Goal: Task Accomplishment & Management: Manage account settings

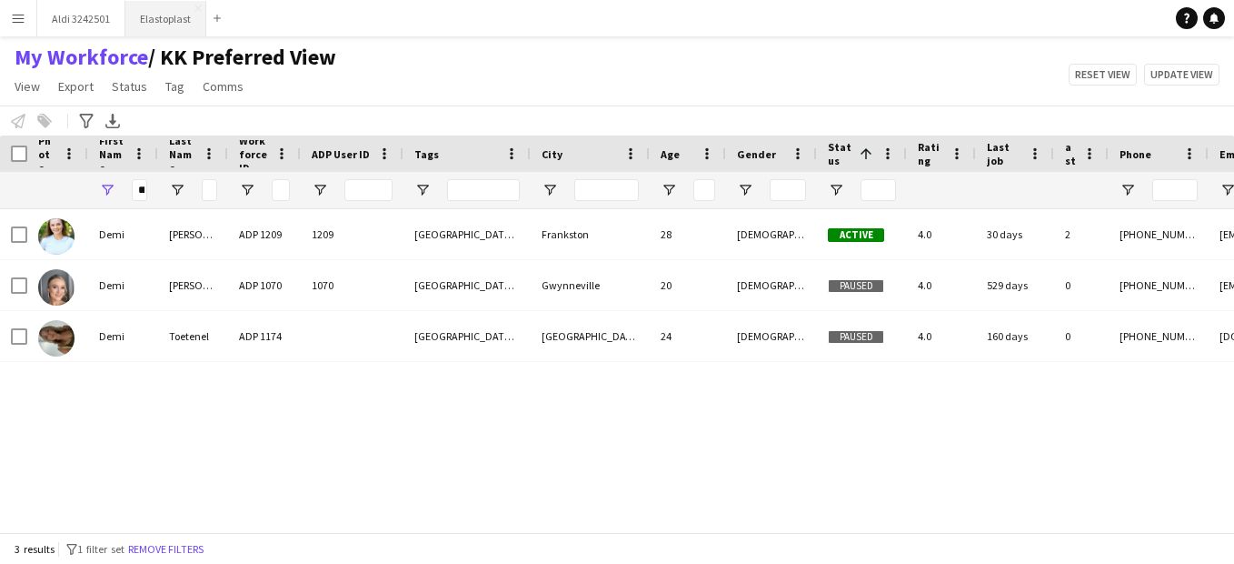
click at [141, 22] on button "Elastoplast Close" at bounding box center [165, 18] width 81 height 35
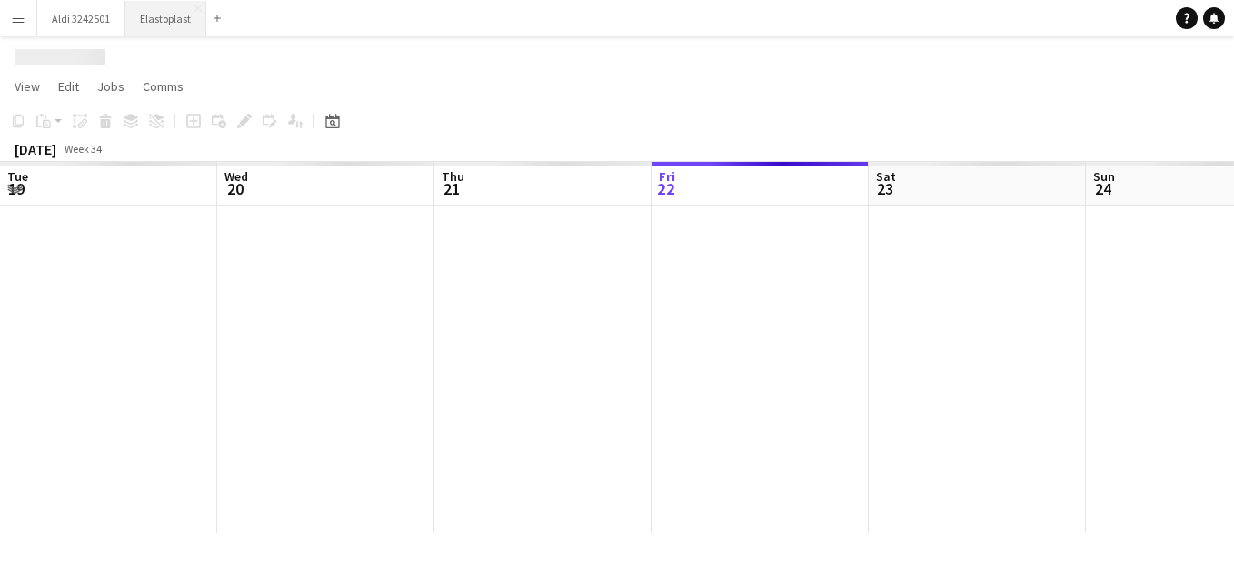
scroll to position [0, 434]
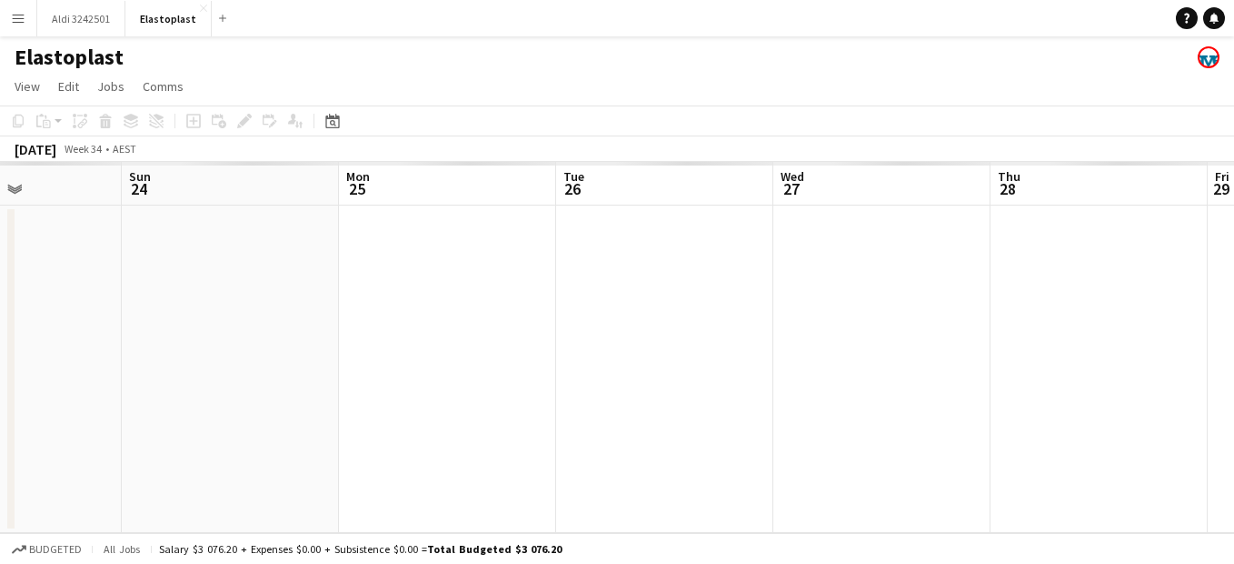
drag, startPoint x: 892, startPoint y: 400, endPoint x: 363, endPoint y: 377, distance: 529.5
click at [363, 377] on app-calendar-viewport "Thu 21 Fri 22 Sat 23 Sun 24 Mon 25 Tue 26 Wed 27 Thu 28 Fri 29 Sat 30 Sun 31" at bounding box center [617, 347] width 1234 height 371
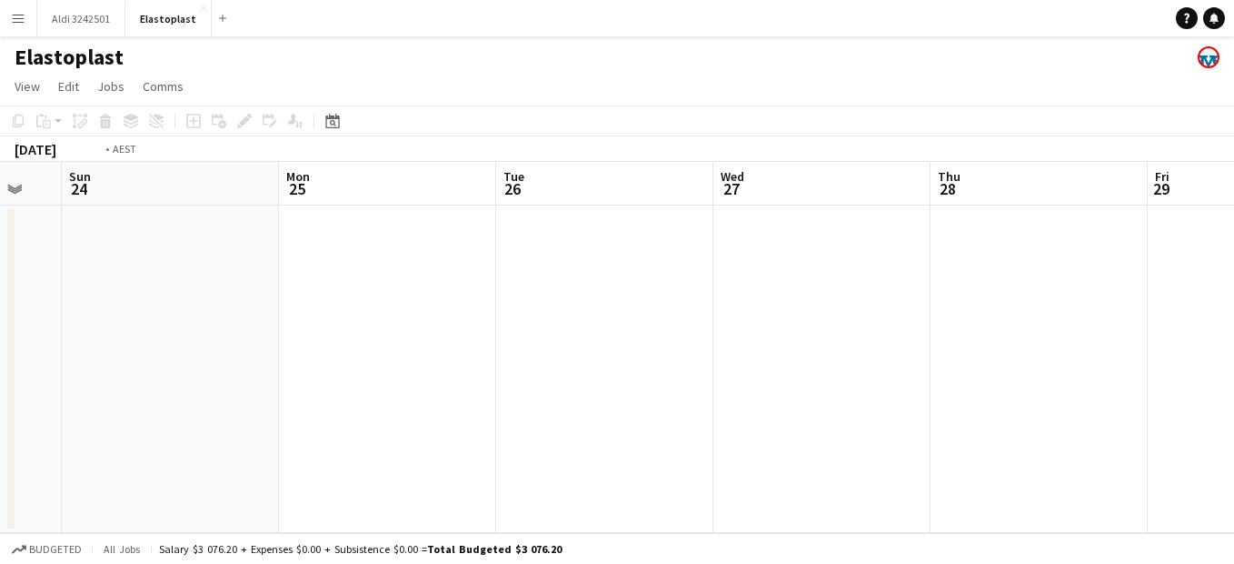
drag, startPoint x: 746, startPoint y: 320, endPoint x: 244, endPoint y: 192, distance: 518.7
click at [244, 192] on app-calendar-viewport "Thu 21 Fri 22 Sat 23 Sun 24 Mon 25 Tue 26 Wed 27 Thu 28 Fri 29 Sat 30 Sun 31 0/…" at bounding box center [617, 347] width 1234 height 371
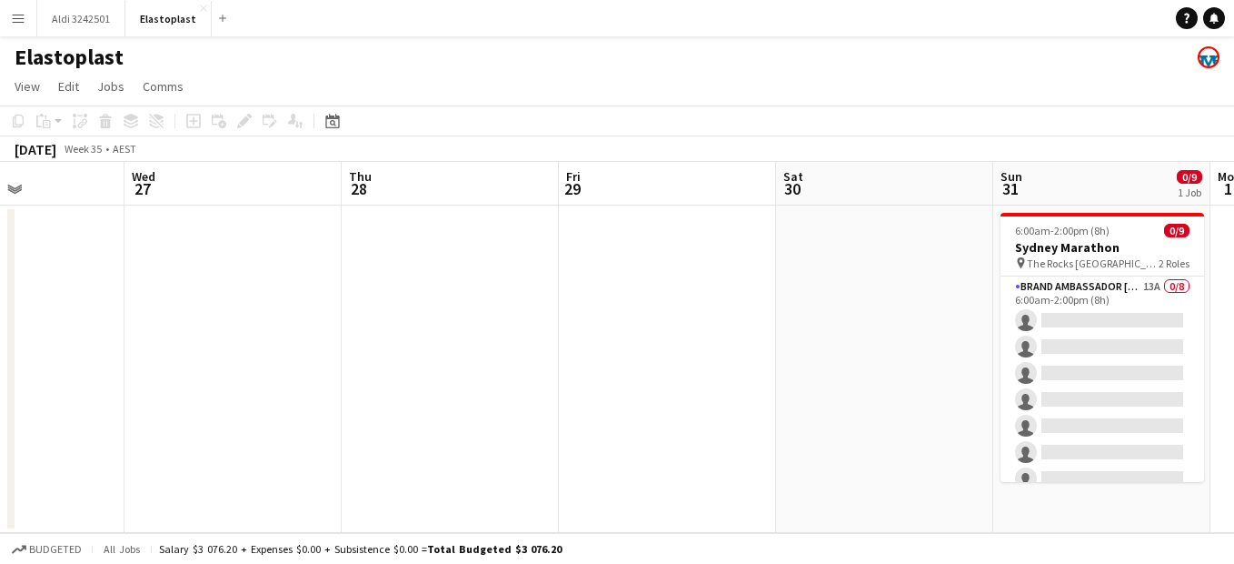
drag, startPoint x: 686, startPoint y: 293, endPoint x: 321, endPoint y: 208, distance: 375.0
click at [321, 208] on app-calendar-viewport "Sat 23 Sun 24 Mon 25 Tue 26 Wed 27 Thu 28 Fri 29 Sat 30 Sun 31 0/9 1 Job Mon 1 …" at bounding box center [617, 347] width 1234 height 371
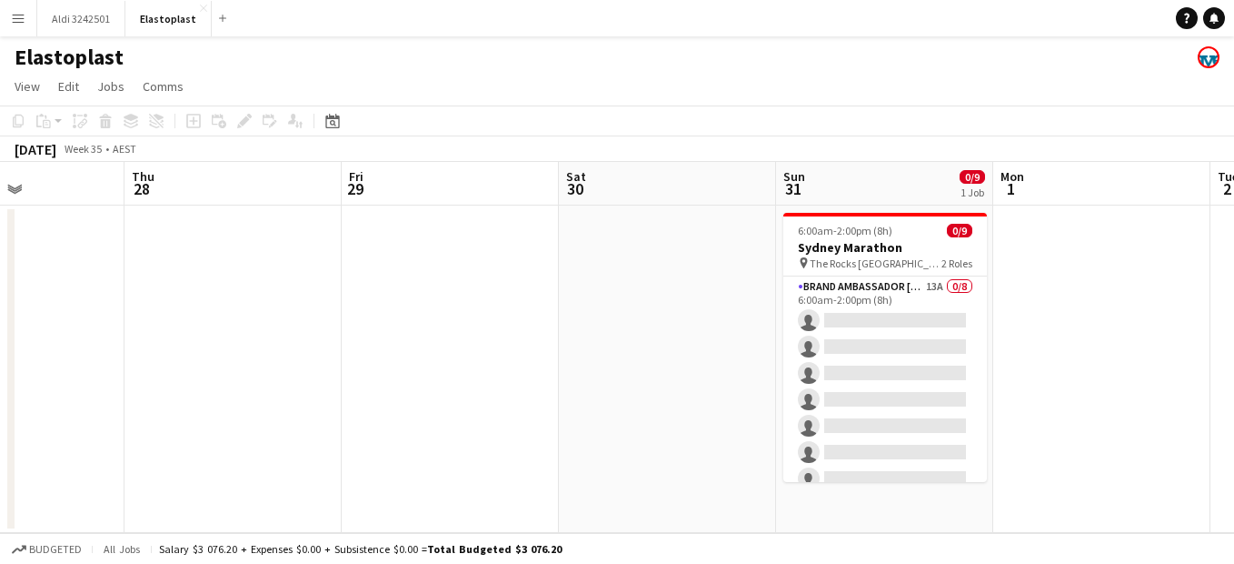
scroll to position [0, 745]
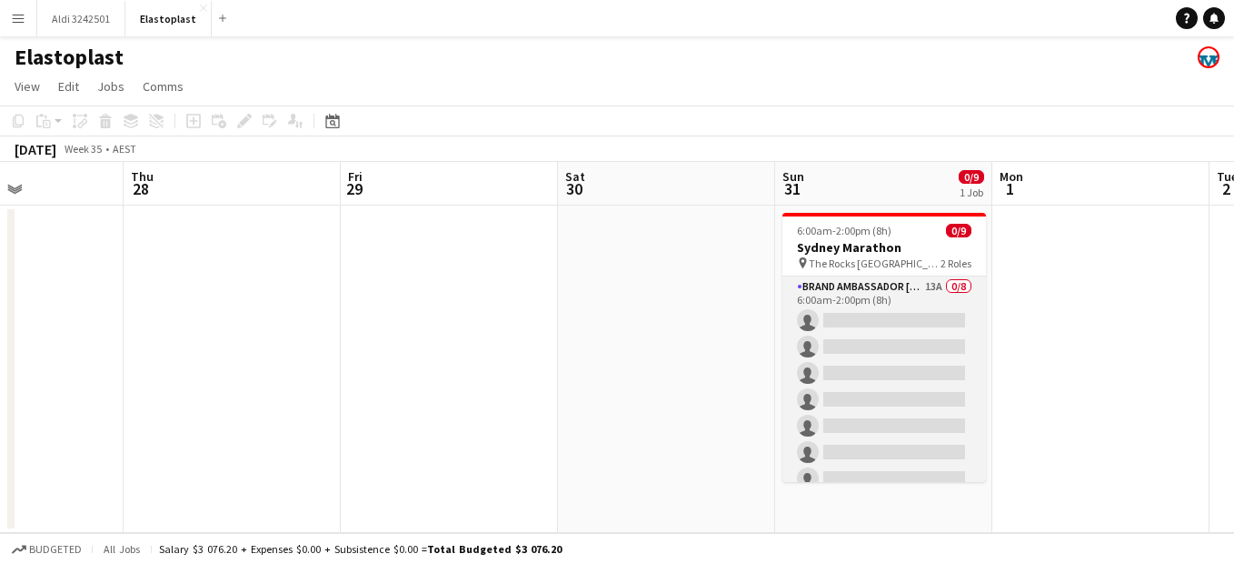
click at [886, 320] on app-card-role "Brand Ambassador Sun 13A 0/8 6:00am-2:00pm (8h) single-neutral-actions single-n…" at bounding box center [885, 399] width 204 height 246
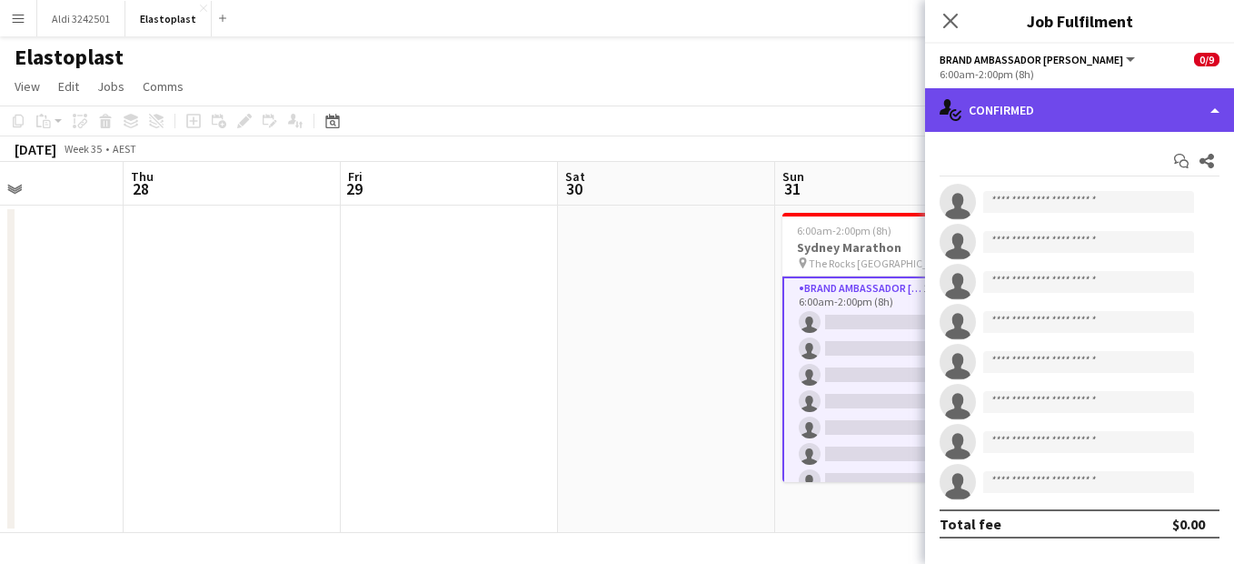
click at [1073, 116] on div "single-neutral-actions-check-2 Confirmed" at bounding box center [1079, 110] width 309 height 44
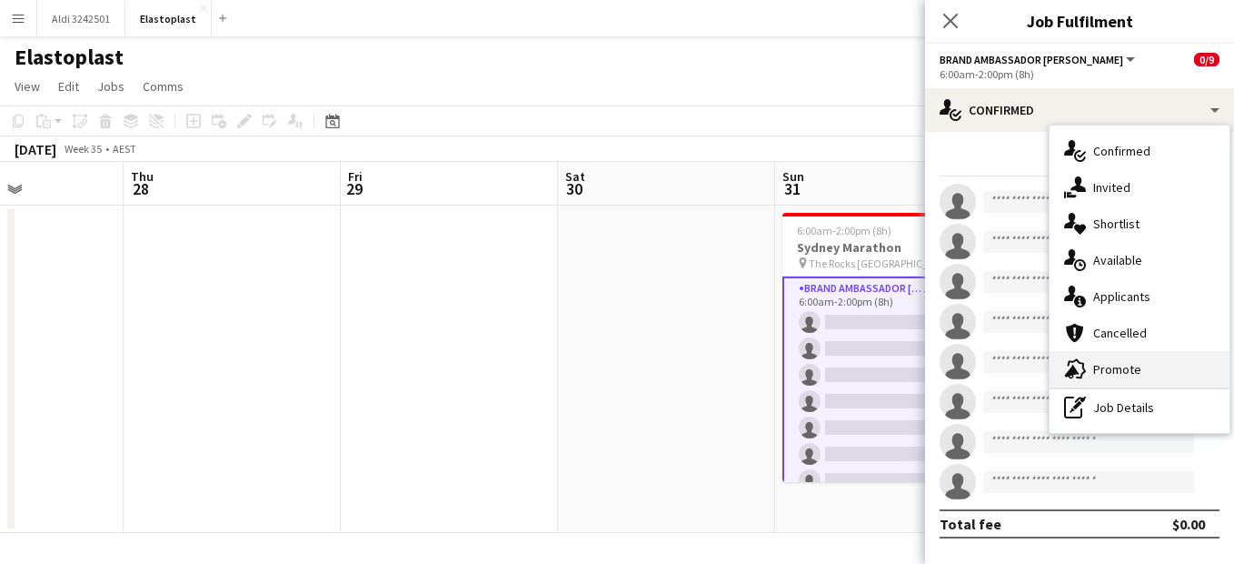
click at [1098, 358] on div "advertising-megaphone Promote" at bounding box center [1140, 369] width 180 height 36
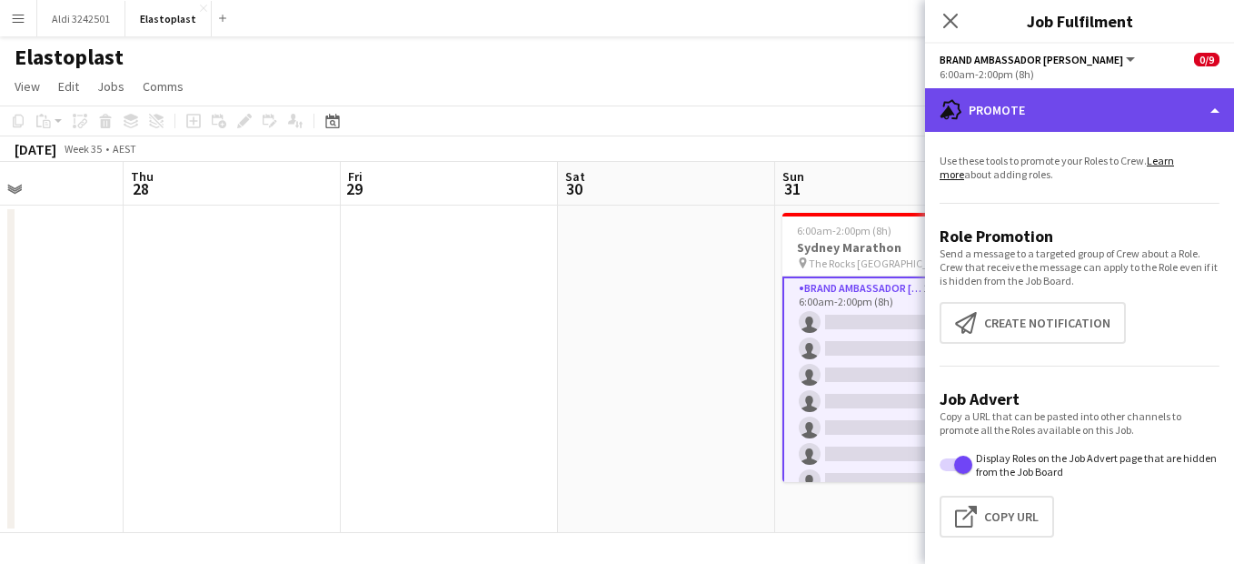
click at [1042, 118] on div "advertising-megaphone Promote" at bounding box center [1079, 110] width 309 height 44
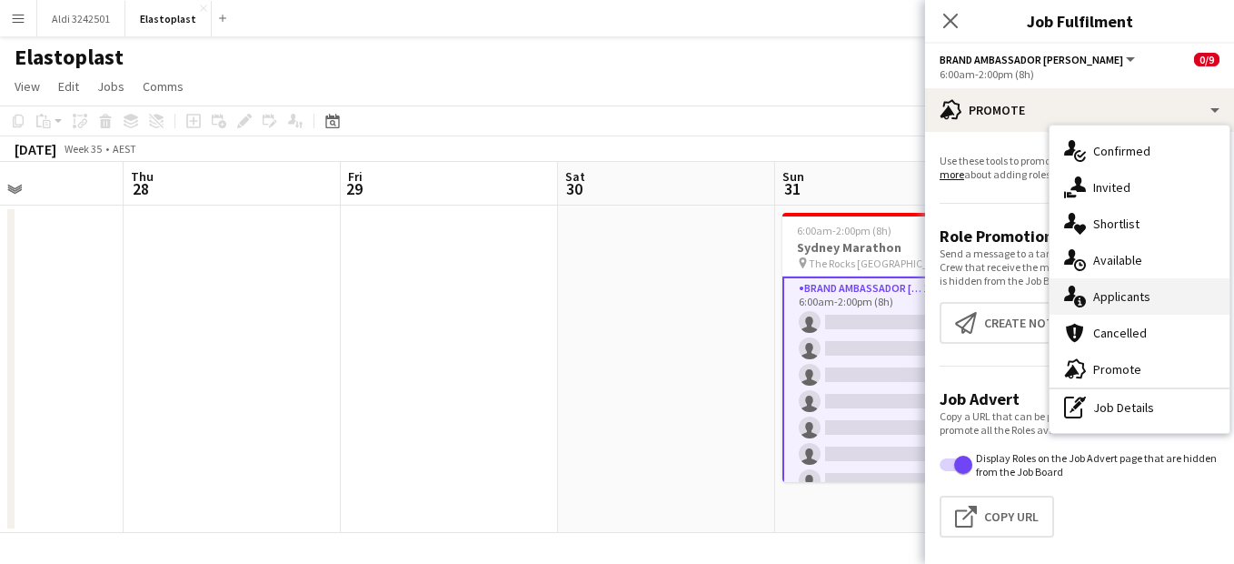
click at [1141, 285] on div "single-neutral-actions-information Applicants" at bounding box center [1140, 296] width 180 height 36
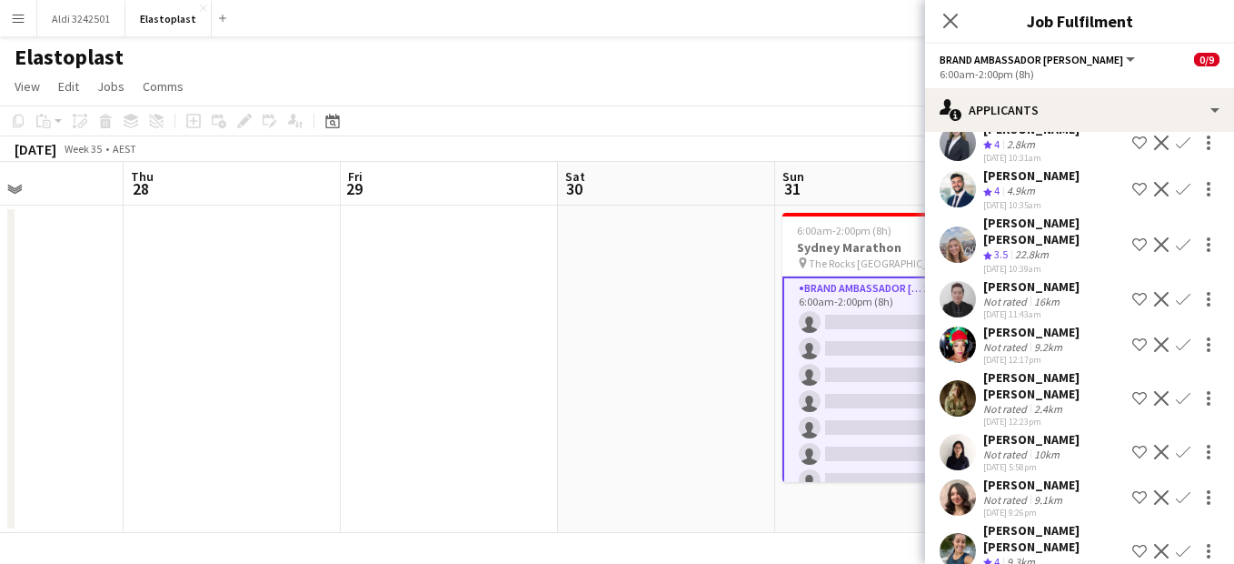
scroll to position [239, 0]
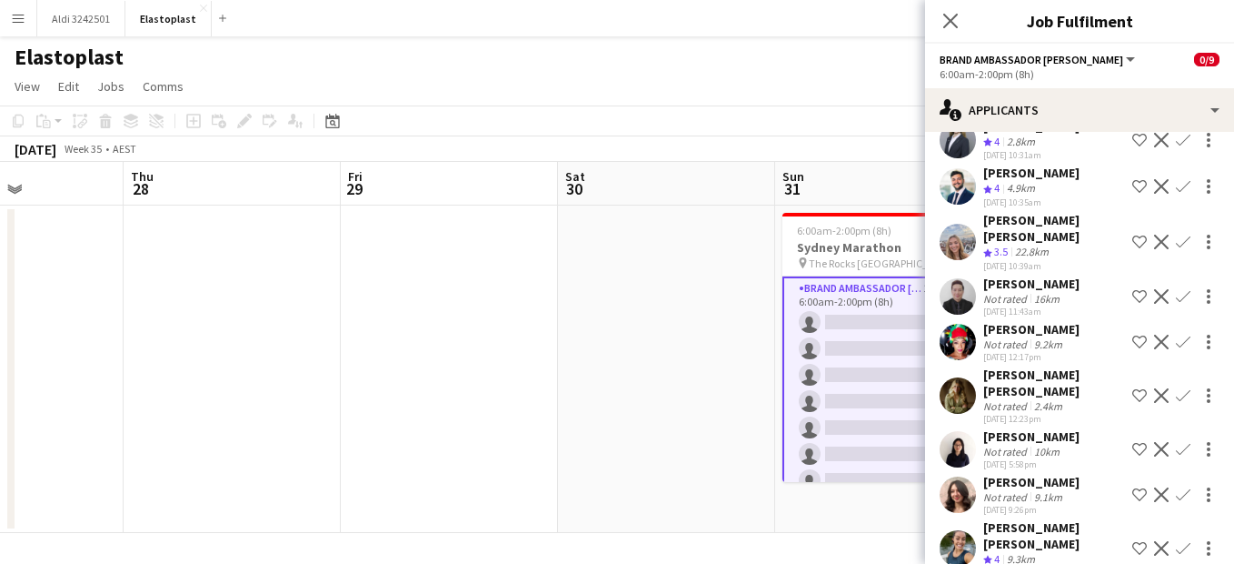
click at [595, 321] on app-date-cell at bounding box center [666, 368] width 217 height 327
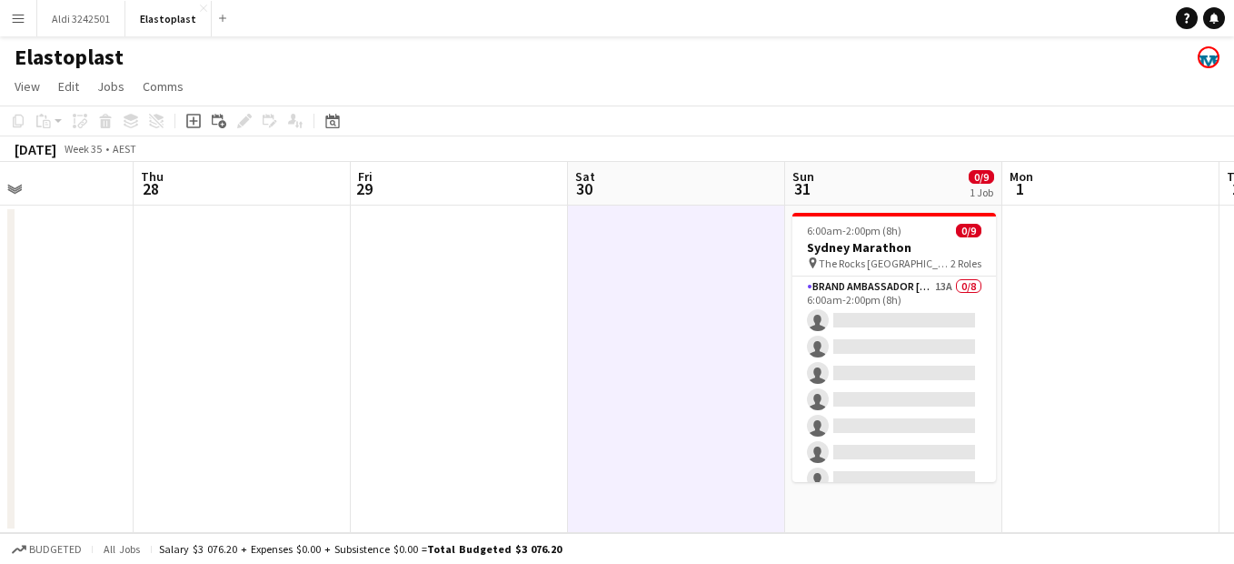
scroll to position [0, 734]
drag, startPoint x: 1051, startPoint y: 481, endPoint x: 1063, endPoint y: 318, distance: 163.1
click at [1063, 318] on app-calendar-viewport "Sun 24 Mon 25 Tue 26 Wed 27 Thu 28 Fri 29 Sat 30 Sun 31 0/9 1 Job Mon 1 Tue 2 W…" at bounding box center [617, 347] width 1234 height 371
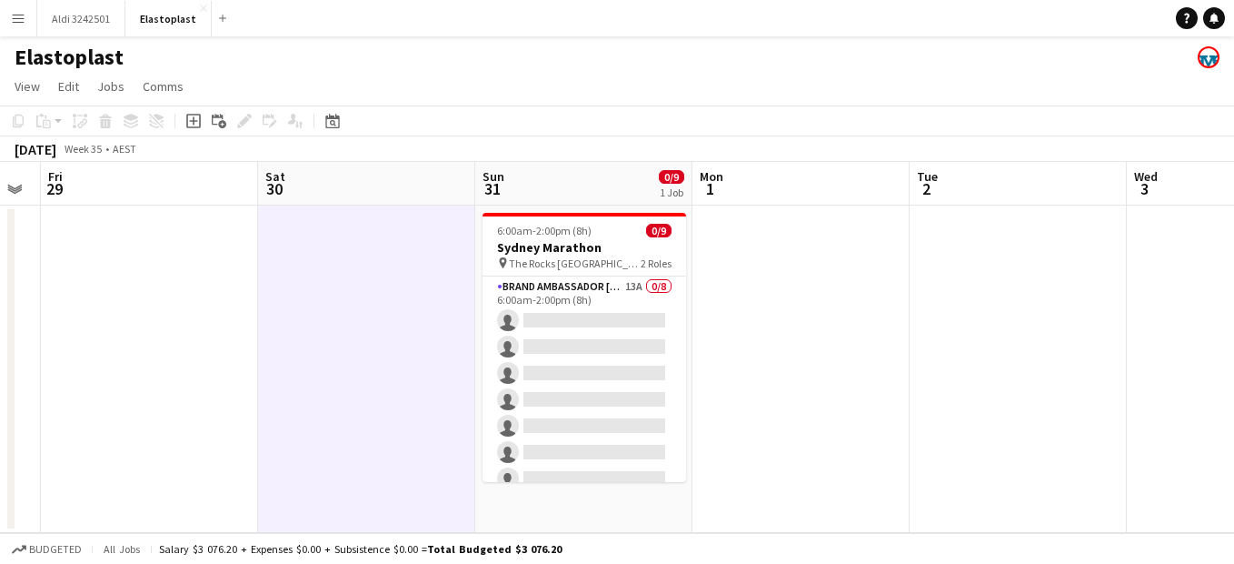
drag, startPoint x: 1082, startPoint y: 371, endPoint x: 774, endPoint y: 384, distance: 307.5
click at [774, 384] on app-calendar-viewport "Tue 26 Wed 27 Thu 28 Fri 29 Sat 30 Sun 31 0/9 1 Job Mon 1 Tue 2 Wed 3 Thu 4 Fri…" at bounding box center [617, 347] width 1234 height 371
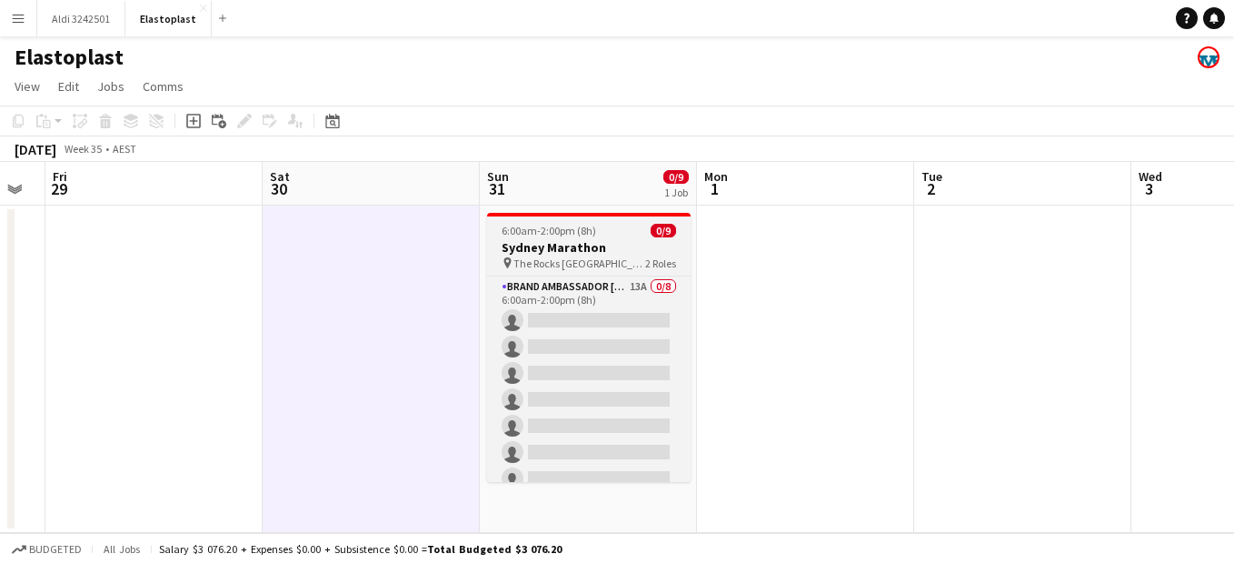
scroll to position [103, 0]
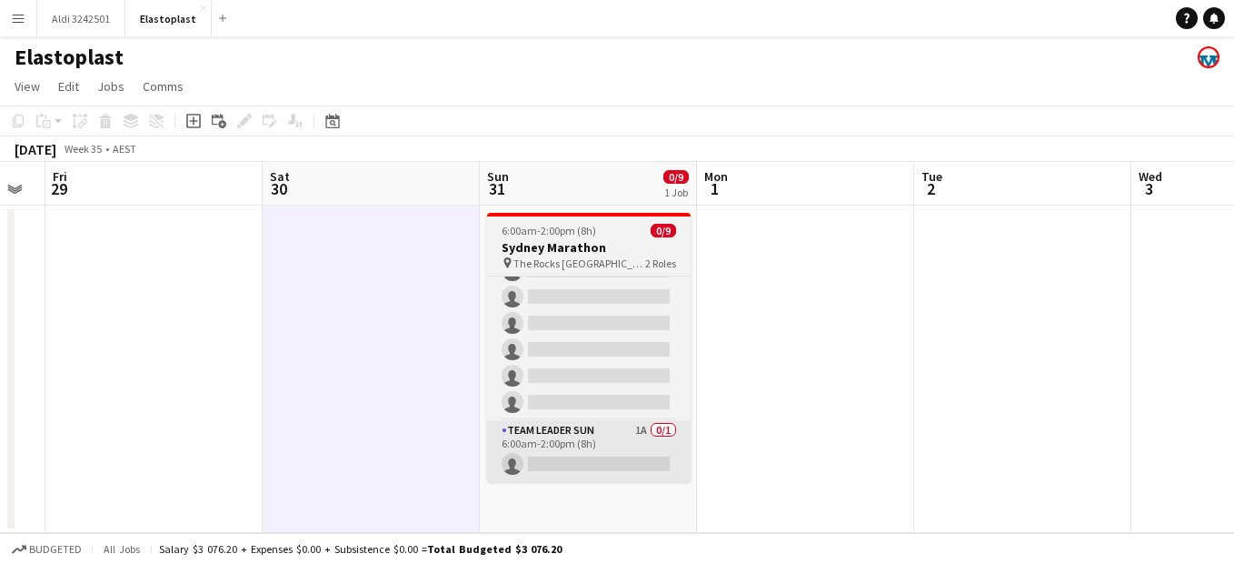
click at [609, 463] on app-card-role "Team Leader Sun 1A 0/1 6:00am-2:00pm (8h) single-neutral-actions" at bounding box center [589, 451] width 204 height 62
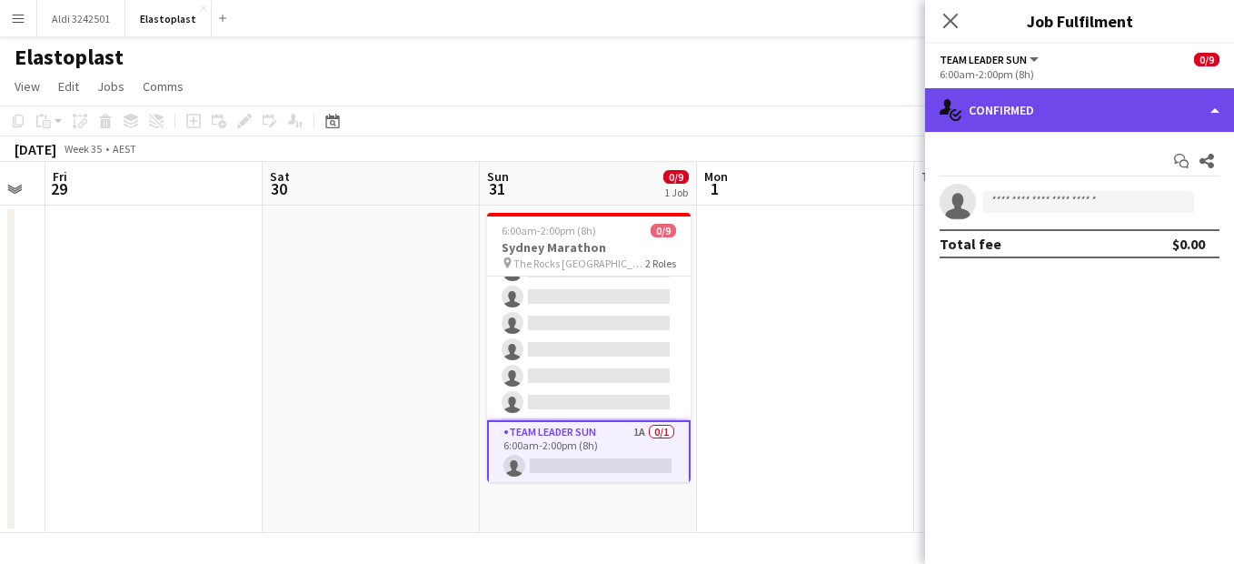
click at [1048, 125] on div "single-neutral-actions-check-2 Confirmed" at bounding box center [1079, 110] width 309 height 44
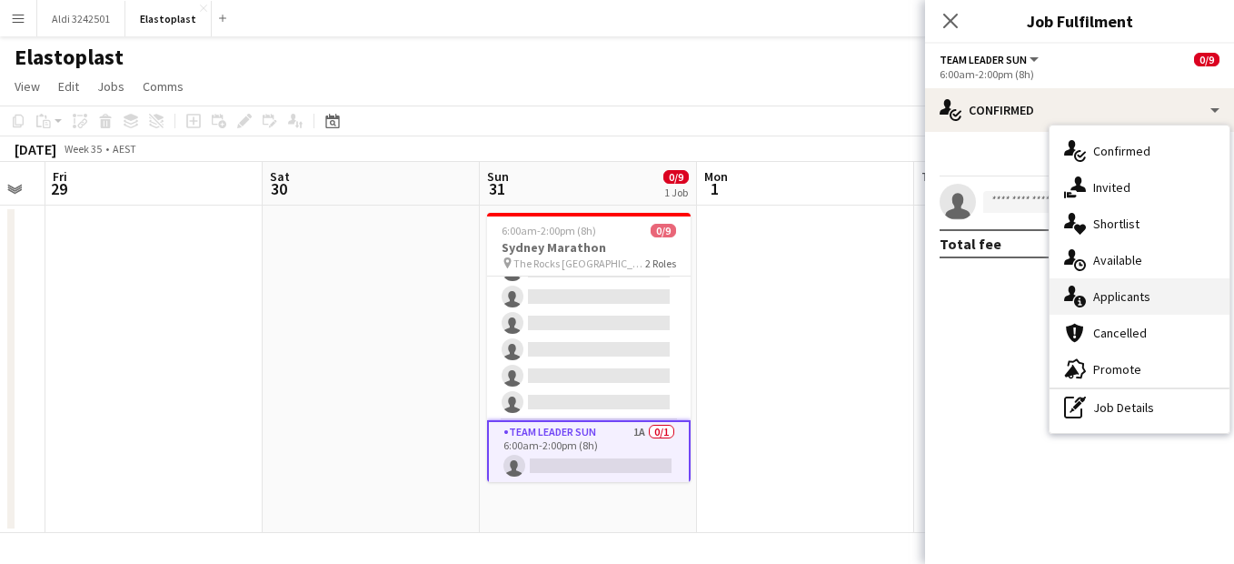
click at [1130, 295] on div "single-neutral-actions-information Applicants" at bounding box center [1140, 296] width 180 height 36
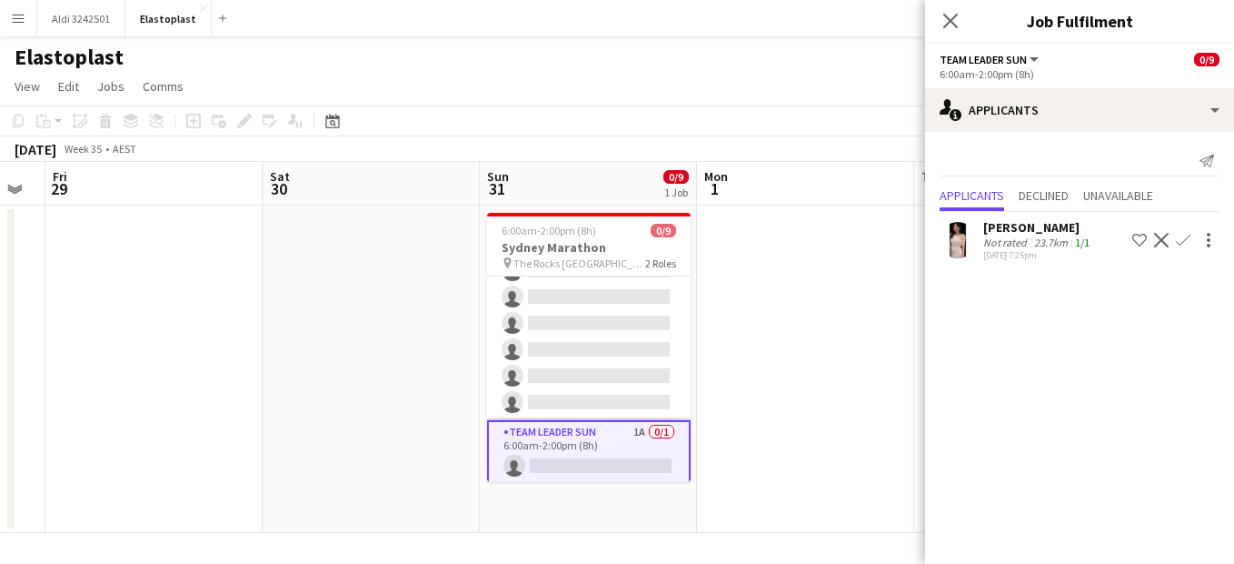
click at [963, 234] on app-user-avatar at bounding box center [958, 240] width 36 height 36
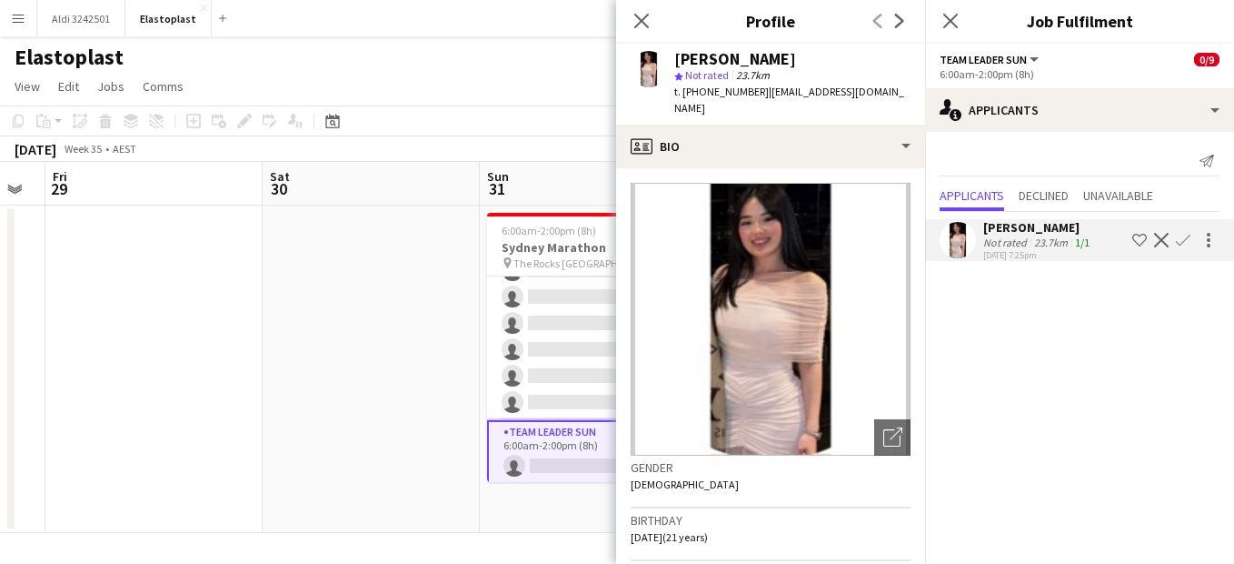
click at [492, 86] on app-page-menu "View Day view expanded Day view collapsed Month view Date picker Jump to [DATE]…" at bounding box center [617, 88] width 1234 height 35
